Goal: Transaction & Acquisition: Purchase product/service

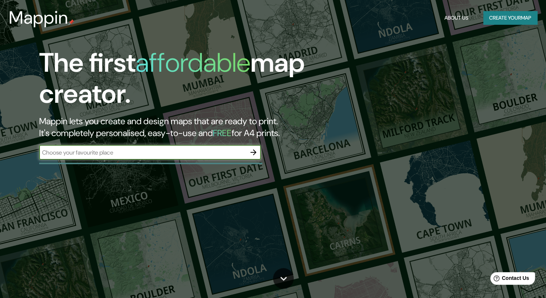
click at [176, 154] on input "text" at bounding box center [142, 152] width 207 height 8
type input "popayan"
click at [256, 157] on button "button" at bounding box center [253, 152] width 15 height 15
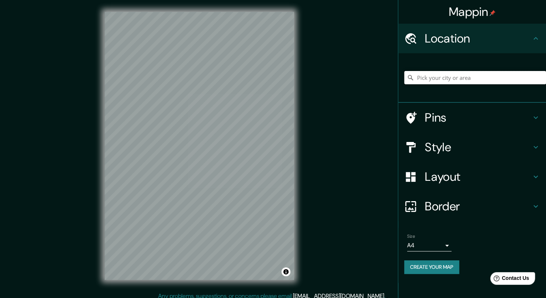
click at [474, 79] on input "Pick your city or area" at bounding box center [475, 77] width 142 height 13
click at [462, 48] on div "Location" at bounding box center [472, 39] width 148 height 30
click at [479, 80] on input "Pick your city or area" at bounding box center [475, 77] width 142 height 13
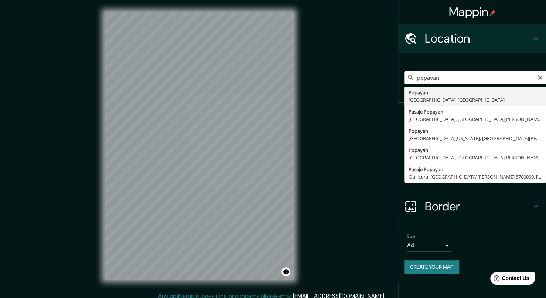
type input "Popayán, [GEOGRAPHIC_DATA], [GEOGRAPHIC_DATA]"
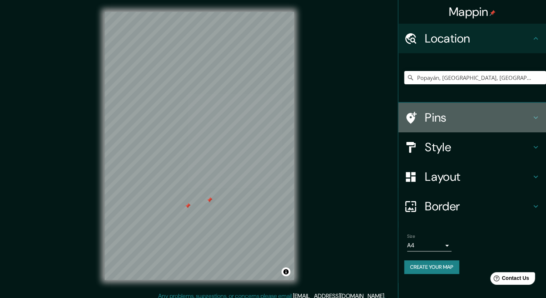
click at [537, 119] on icon at bounding box center [535, 117] width 9 height 9
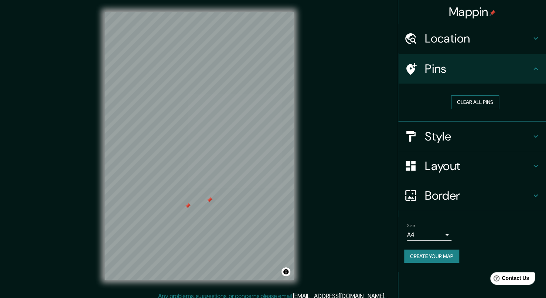
click at [484, 99] on button "Clear all pins" at bounding box center [475, 102] width 48 height 14
click at [539, 141] on div "Style" at bounding box center [472, 137] width 148 height 30
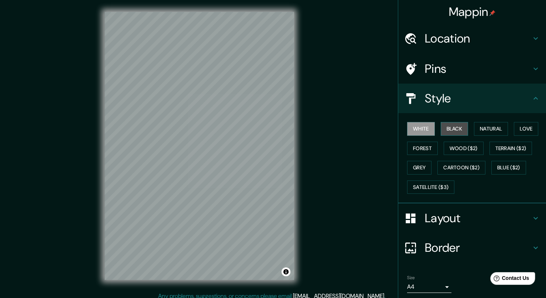
click at [456, 129] on button "Black" at bounding box center [455, 129] width 28 height 14
click at [483, 125] on button "Natural" at bounding box center [491, 129] width 34 height 14
click at [514, 130] on button "Love" at bounding box center [526, 129] width 24 height 14
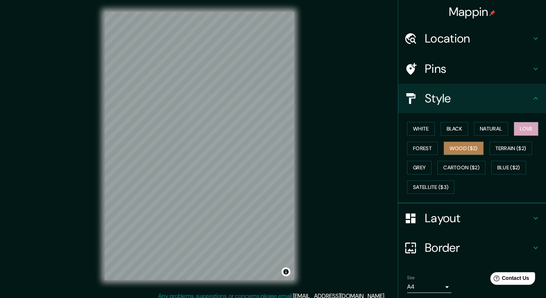
click at [447, 149] on button "Wood ($2)" at bounding box center [464, 149] width 40 height 14
click at [417, 125] on button "White" at bounding box center [421, 129] width 28 height 14
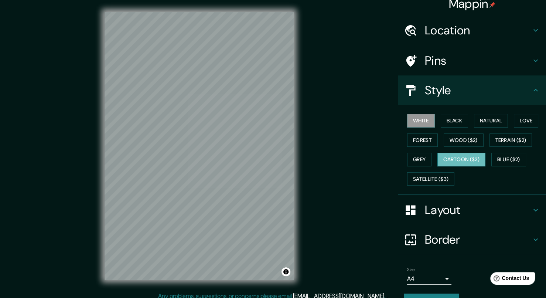
scroll to position [25, 0]
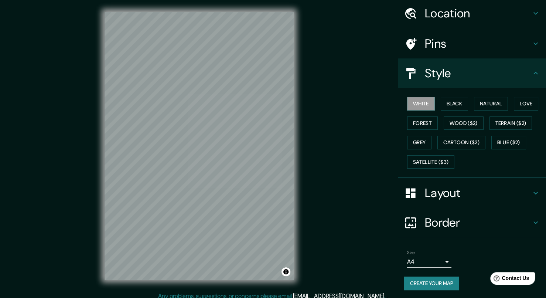
click at [446, 189] on h4 "Layout" at bounding box center [478, 193] width 106 height 15
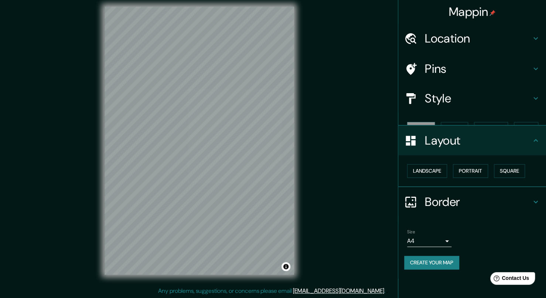
scroll to position [6, 0]
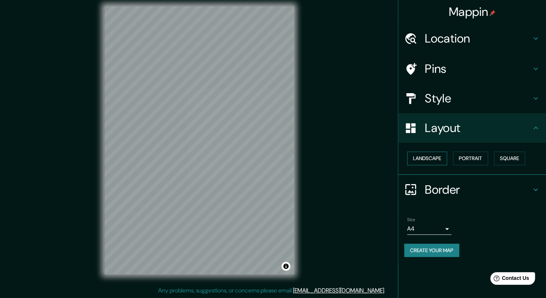
click at [439, 158] on button "Landscape" at bounding box center [427, 159] width 40 height 14
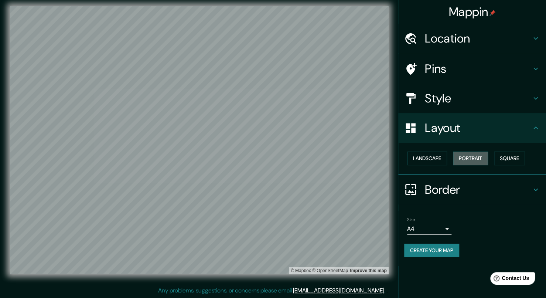
click at [470, 156] on button "Portrait" at bounding box center [470, 159] width 35 height 14
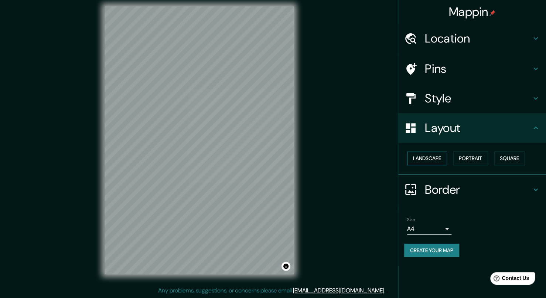
click at [431, 157] on button "Landscape" at bounding box center [427, 159] width 40 height 14
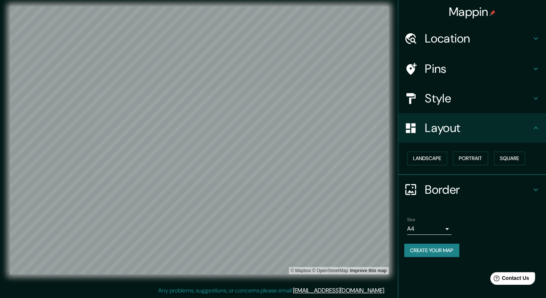
click at [467, 187] on h4 "Border" at bounding box center [478, 189] width 106 height 15
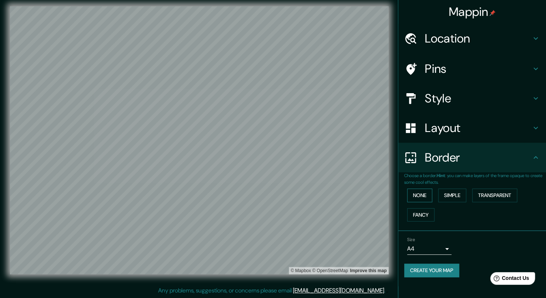
click at [424, 194] on button "None" at bounding box center [419, 195] width 25 height 14
click at [442, 197] on button "Simple" at bounding box center [452, 195] width 28 height 14
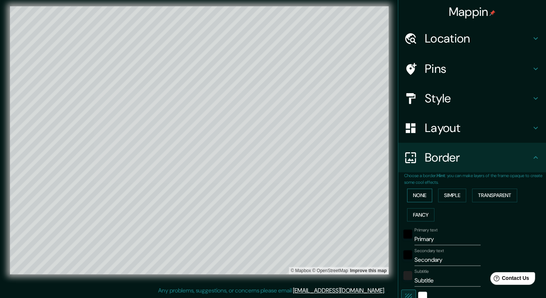
click at [420, 198] on button "None" at bounding box center [419, 195] width 25 height 14
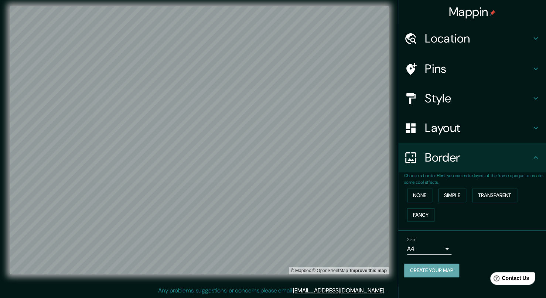
click at [446, 275] on button "Create your map" at bounding box center [431, 270] width 55 height 14
click at [500, 63] on h4 "Pins" at bounding box center [478, 68] width 106 height 15
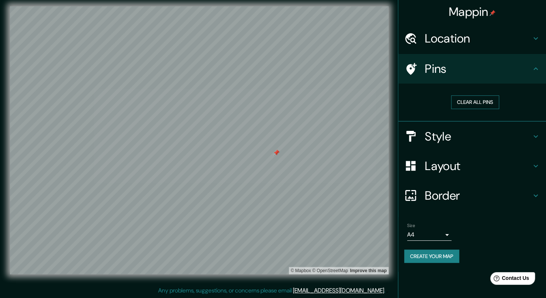
click at [473, 104] on button "Clear all pins" at bounding box center [475, 102] width 48 height 14
click at [443, 255] on button "Create your map" at bounding box center [431, 256] width 55 height 14
click at [443, 254] on div "Create your map" at bounding box center [472, 256] width 136 height 14
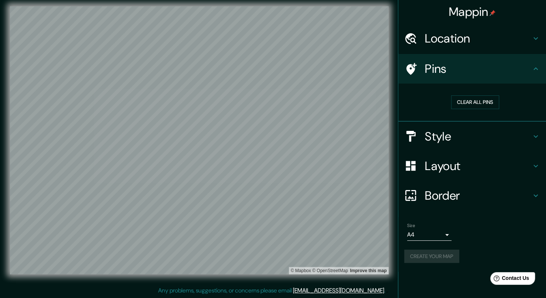
click at [443, 254] on div "Create your map" at bounding box center [472, 256] width 136 height 14
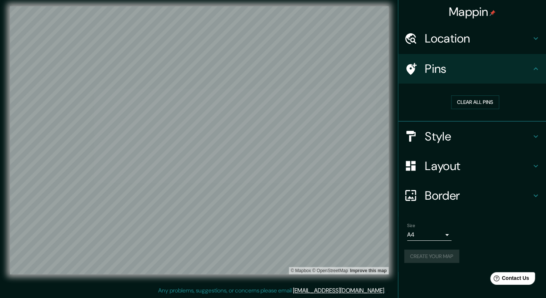
click at [443, 254] on div "Create your map" at bounding box center [472, 256] width 136 height 14
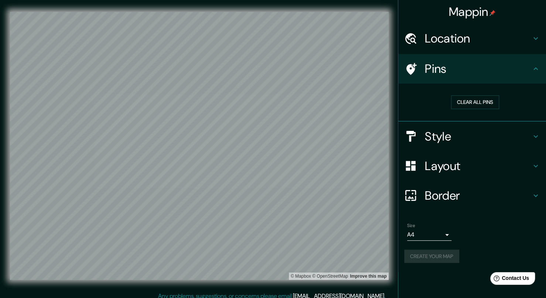
scroll to position [0, 0]
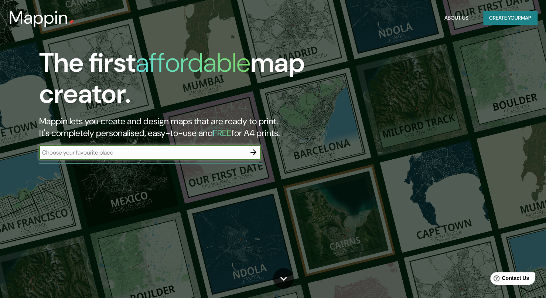
click at [225, 156] on input "text" at bounding box center [142, 152] width 207 height 8
type input "popayan"
click at [254, 154] on icon "button" at bounding box center [254, 152] width 6 height 6
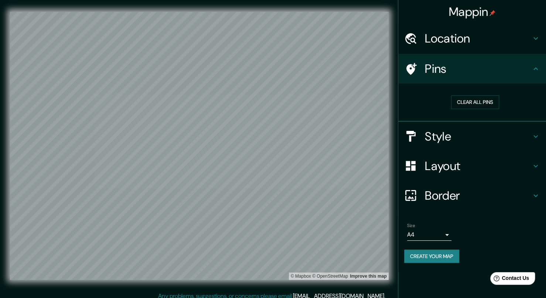
click at [451, 38] on h4 "Location" at bounding box center [478, 38] width 106 height 15
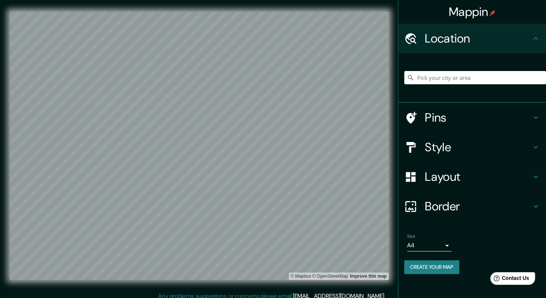
click at [456, 74] on input "Pick your city or area" at bounding box center [475, 77] width 142 height 13
type input "Popayán, [GEOGRAPHIC_DATA], [GEOGRAPHIC_DATA]"
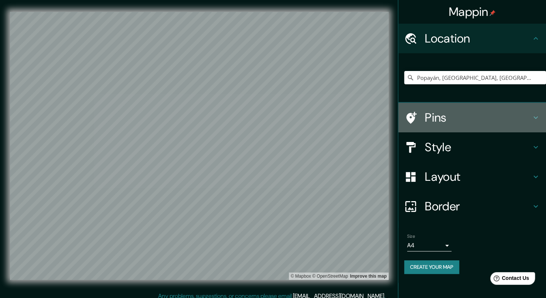
click at [475, 112] on h4 "Pins" at bounding box center [478, 117] width 106 height 15
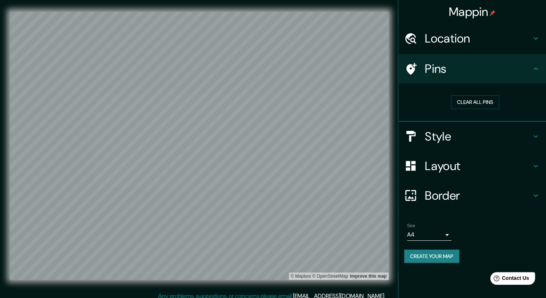
click at [528, 71] on h4 "Pins" at bounding box center [478, 68] width 106 height 15
click at [534, 128] on div "Style" at bounding box center [472, 137] width 148 height 30
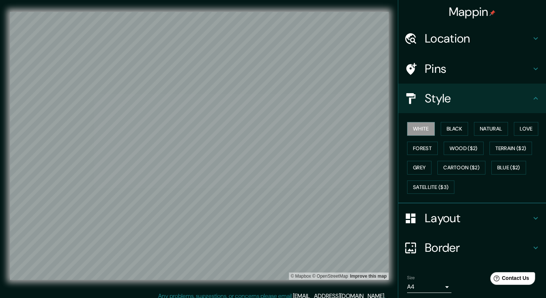
click at [505, 126] on div "White Black Natural Love Forest Wood ($2) Terrain ($2) Grey Cartoon ($2) Blue (…" at bounding box center [475, 158] width 142 height 78
click at [495, 126] on button "Natural" at bounding box center [491, 129] width 34 height 14
click at [415, 125] on button "White" at bounding box center [421, 129] width 28 height 14
click at [485, 128] on button "Natural" at bounding box center [491, 129] width 34 height 14
click at [460, 127] on button "Black" at bounding box center [455, 129] width 28 height 14
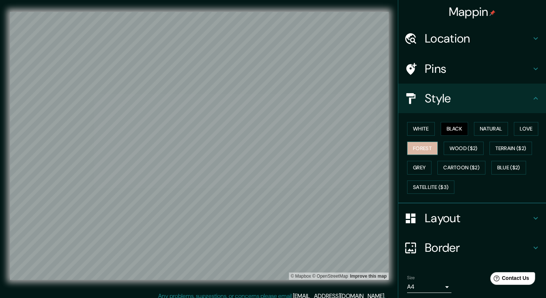
click at [414, 148] on button "Forest" at bounding box center [422, 149] width 31 height 14
click at [413, 164] on button "Grey" at bounding box center [419, 168] width 24 height 14
click at [421, 144] on button "Forest" at bounding box center [422, 149] width 31 height 14
click at [419, 128] on button "White" at bounding box center [421, 129] width 28 height 14
click at [453, 126] on button "Black" at bounding box center [455, 129] width 28 height 14
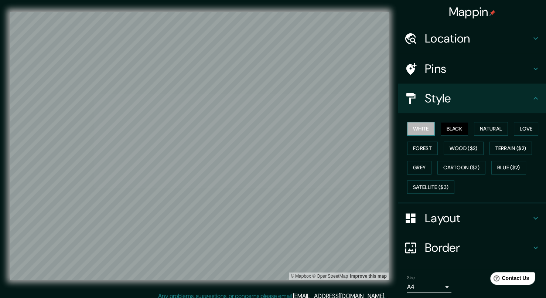
click at [423, 127] on button "White" at bounding box center [421, 129] width 28 height 14
click at [448, 128] on button "Black" at bounding box center [455, 129] width 28 height 14
click at [408, 151] on button "Forest" at bounding box center [422, 149] width 31 height 14
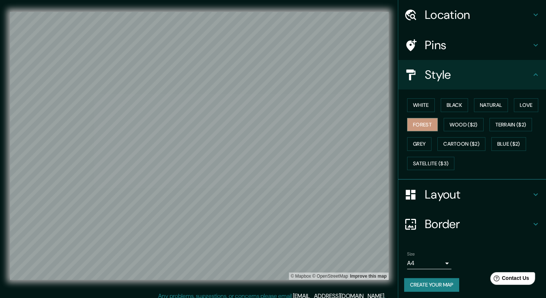
scroll to position [25, 0]
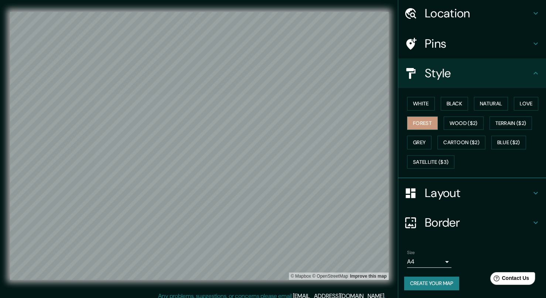
click at [449, 283] on button "Create your map" at bounding box center [431, 283] width 55 height 14
click at [531, 70] on icon at bounding box center [535, 73] width 9 height 9
click at [531, 74] on icon at bounding box center [535, 73] width 9 height 9
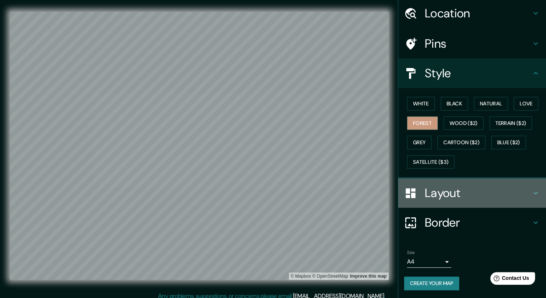
click at [531, 192] on icon at bounding box center [535, 192] width 9 height 9
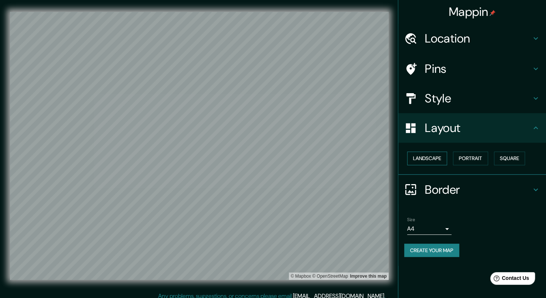
click at [443, 159] on button "Landscape" at bounding box center [427, 159] width 40 height 14
click at [516, 162] on button "Square" at bounding box center [509, 159] width 31 height 14
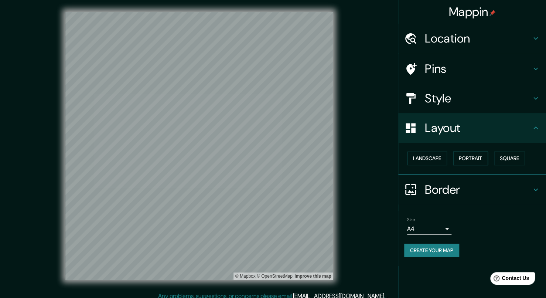
click at [480, 156] on button "Portrait" at bounding box center [470, 159] width 35 height 14
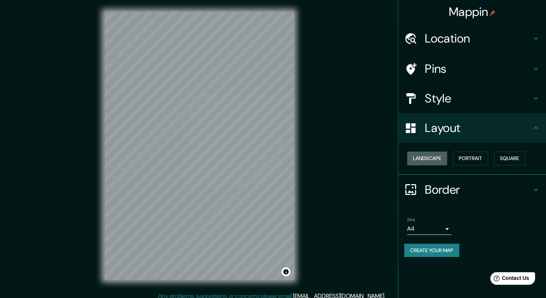
click at [444, 156] on button "Landscape" at bounding box center [427, 159] width 40 height 14
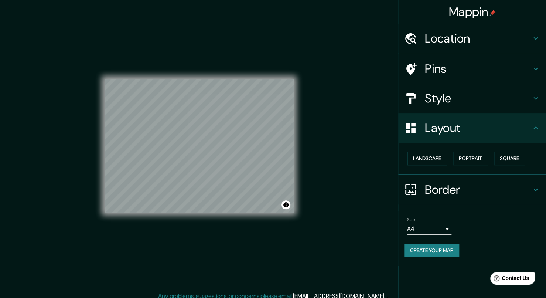
click at [441, 160] on button "Landscape" at bounding box center [427, 159] width 40 height 14
click at [469, 160] on button "Portrait" at bounding box center [470, 159] width 35 height 14
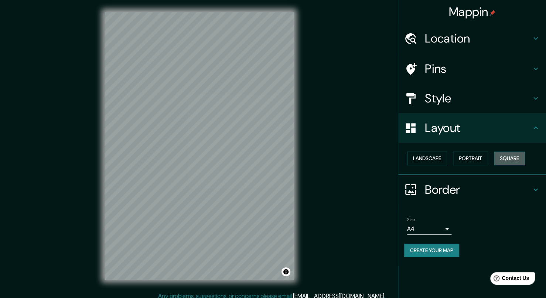
click at [503, 160] on button "Square" at bounding box center [509, 159] width 31 height 14
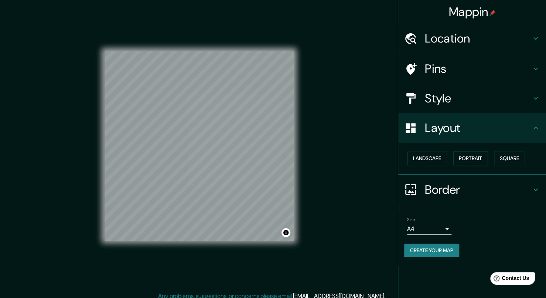
drag, startPoint x: 482, startPoint y: 159, endPoint x: 462, endPoint y: 159, distance: 20.0
click at [479, 159] on button "Portrait" at bounding box center [470, 159] width 35 height 14
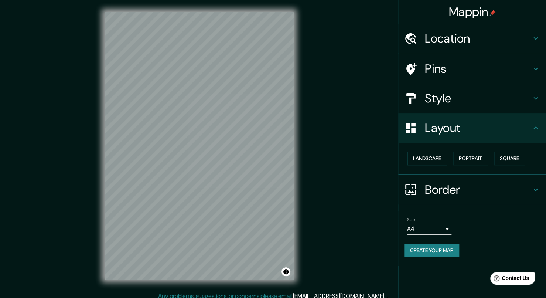
click at [438, 159] on button "Landscape" at bounding box center [427, 159] width 40 height 14
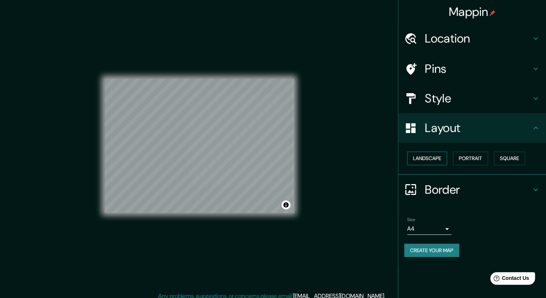
click at [438, 159] on button "Landscape" at bounding box center [427, 159] width 40 height 14
click at [475, 159] on button "Portrait" at bounding box center [470, 159] width 35 height 14
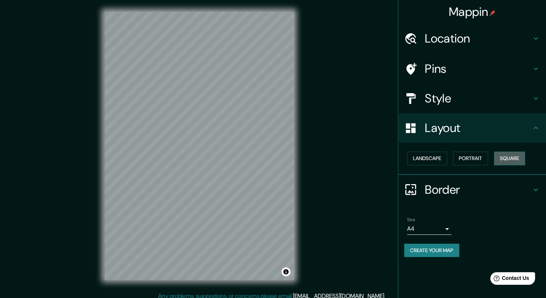
click at [503, 160] on button "Square" at bounding box center [509, 159] width 31 height 14
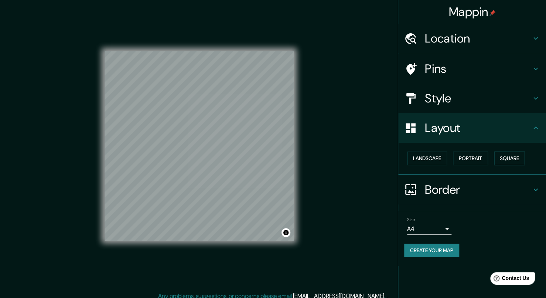
click at [503, 160] on button "Square" at bounding box center [509, 159] width 31 height 14
click at [473, 156] on button "Portrait" at bounding box center [470, 159] width 35 height 14
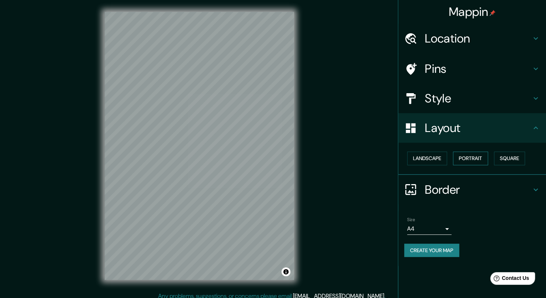
click at [484, 156] on button "Portrait" at bounding box center [470, 159] width 35 height 14
drag, startPoint x: 497, startPoint y: 163, endPoint x: 519, endPoint y: 170, distance: 23.1
click at [519, 170] on div "Landscape [GEOGRAPHIC_DATA]" at bounding box center [472, 159] width 148 height 32
click at [538, 122] on div "Layout" at bounding box center [472, 128] width 148 height 30
click at [535, 194] on div "Border" at bounding box center [472, 190] width 148 height 30
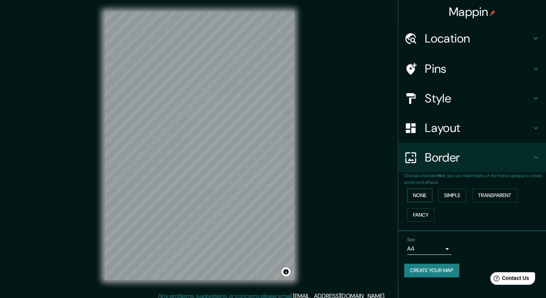
click at [427, 193] on button "None" at bounding box center [419, 195] width 25 height 14
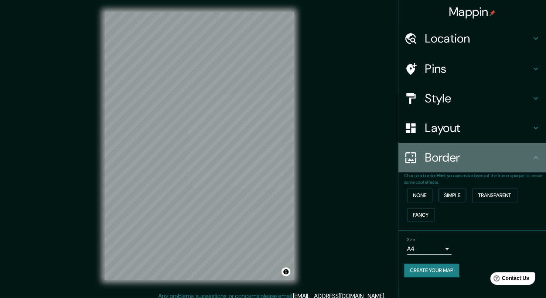
click at [535, 161] on icon at bounding box center [535, 157] width 9 height 9
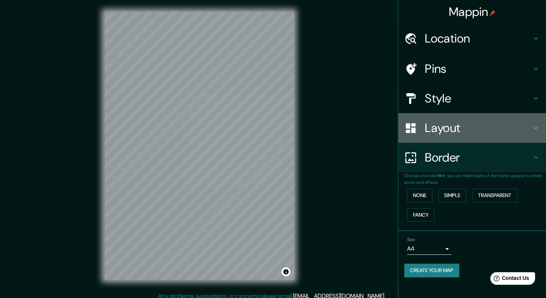
click at [534, 130] on icon at bounding box center [535, 127] width 9 height 9
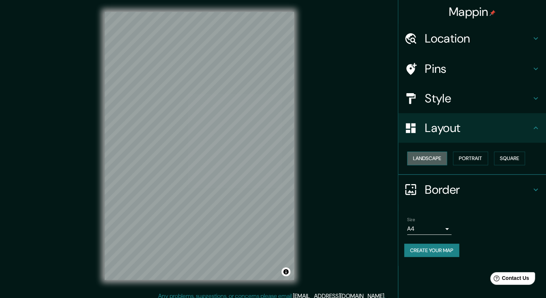
click at [430, 157] on button "Landscape" at bounding box center [427, 159] width 40 height 14
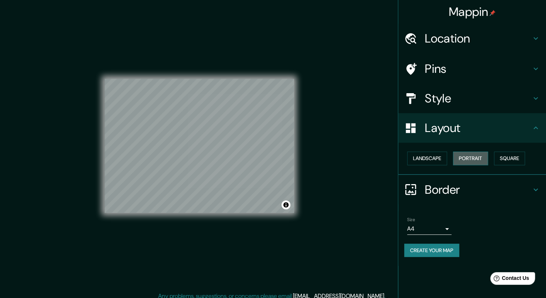
click at [471, 157] on button "Portrait" at bounding box center [470, 159] width 35 height 14
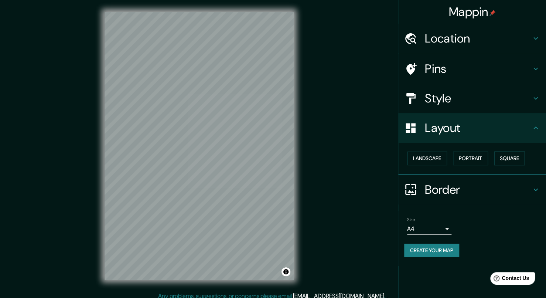
click at [511, 157] on button "Square" at bounding box center [509, 159] width 31 height 14
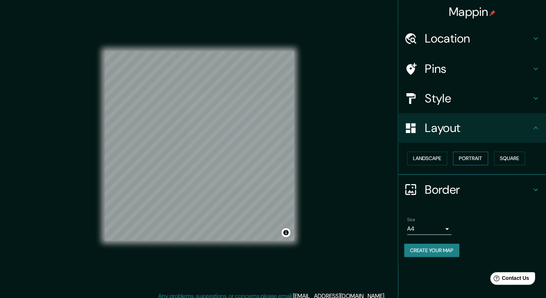
click at [466, 153] on button "Portrait" at bounding box center [470, 159] width 35 height 14
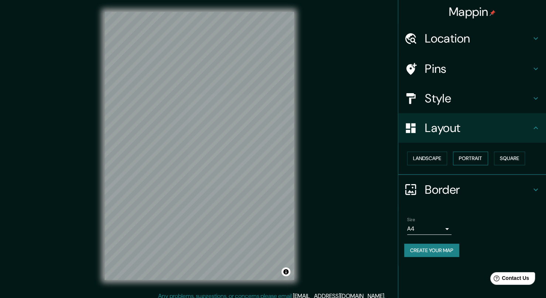
click at [462, 159] on button "Portrait" at bounding box center [470, 159] width 35 height 14
click at [441, 159] on button "Landscape" at bounding box center [427, 159] width 40 height 14
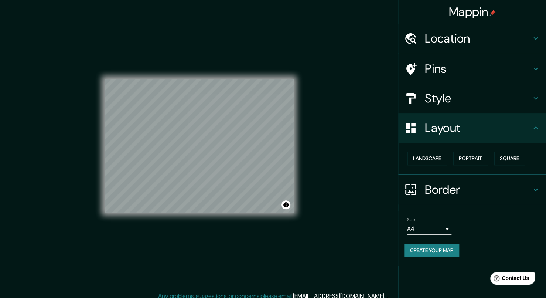
click at [433, 247] on button "Create your map" at bounding box center [431, 251] width 55 height 14
